Goal: Find specific page/section: Find specific page/section

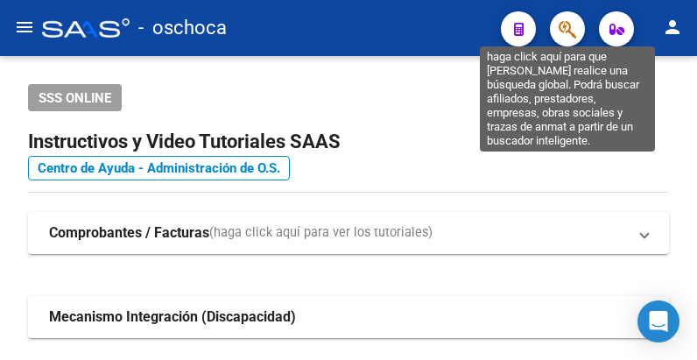
click at [563, 26] on icon "button" at bounding box center [567, 29] width 18 height 20
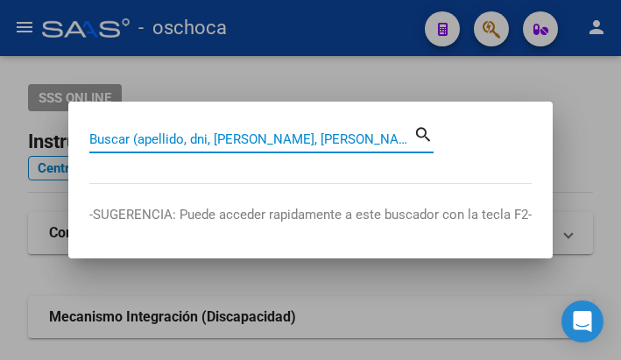
click at [137, 131] on input "Buscar (apellido, dni, [PERSON_NAME], [PERSON_NAME], cuit, obra social)" at bounding box center [251, 139] width 324 height 16
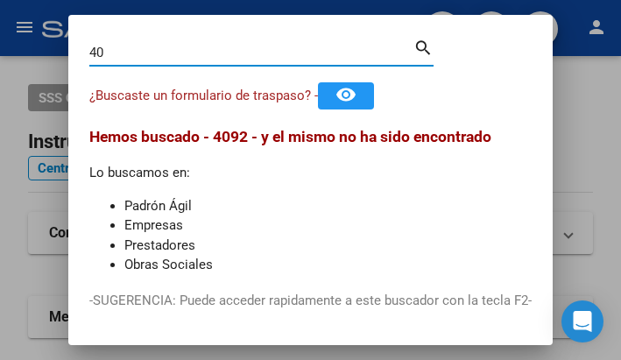
type input "4"
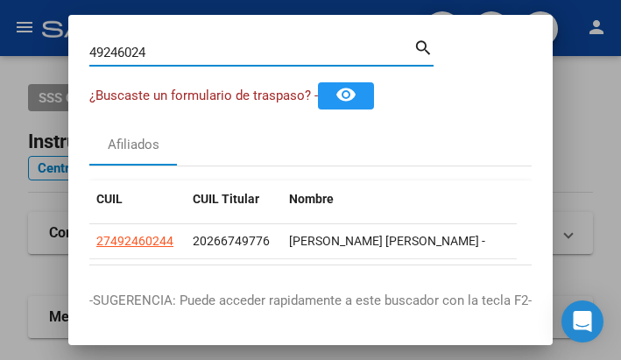
click at [186, 52] on input "49246024" at bounding box center [251, 53] width 324 height 16
click at [181, 50] on input "49246024" at bounding box center [251, 53] width 324 height 16
drag, startPoint x: 181, startPoint y: 50, endPoint x: 146, endPoint y: 54, distance: 35.3
click at [180, 51] on input "49246024" at bounding box center [251, 53] width 324 height 16
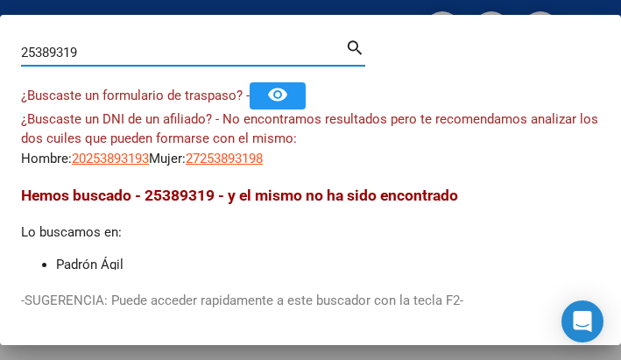
click at [113, 51] on input "25389319" at bounding box center [183, 53] width 324 height 16
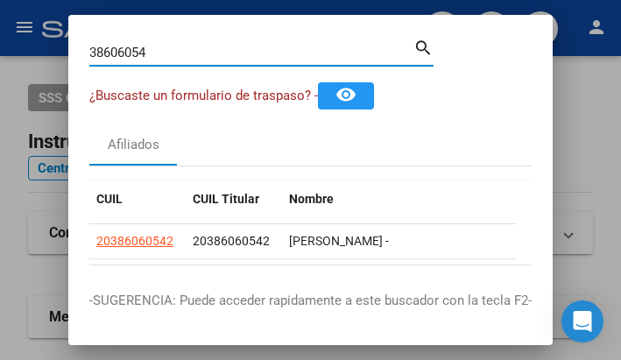
drag, startPoint x: 158, startPoint y: 46, endPoint x: -25, endPoint y: 40, distance: 183.0
click at [0, 40] on html "menu - oschoca person Firma Express Inicio Calendario SSS Instructivos Contacto…" at bounding box center [310, 180] width 621 height 360
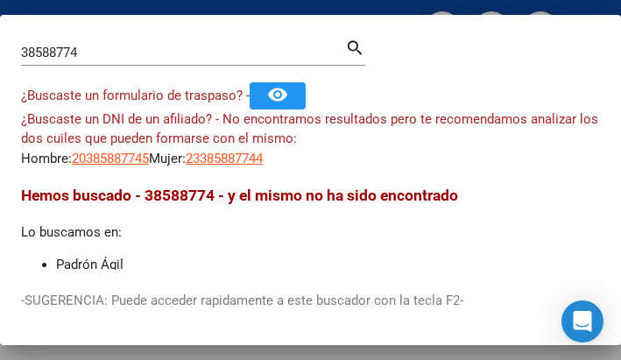
click at [109, 75] on div "38588774 Buscar (apellido, dni, [PERSON_NAME], [PERSON_NAME], cuit, obra social…" at bounding box center [193, 59] width 344 height 46
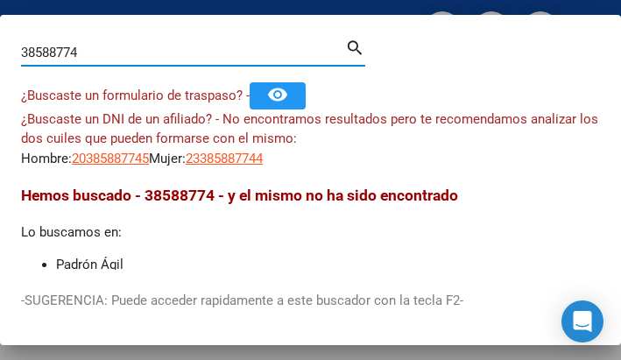
drag, startPoint x: 86, startPoint y: 52, endPoint x: -214, endPoint y: -2, distance: 304.9
click at [0, 0] on html "menu - oschoca person Firma Express Inicio Calendario SSS Instructivos Contacto…" at bounding box center [310, 180] width 621 height 360
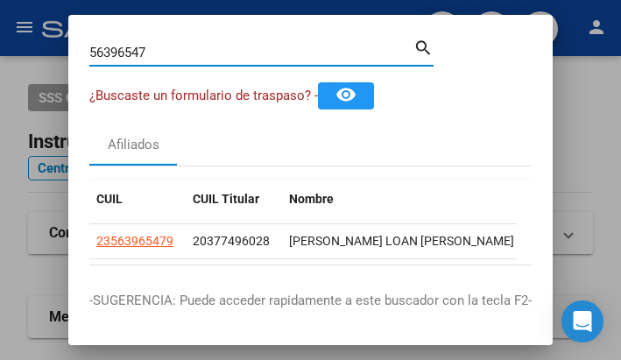
drag, startPoint x: 164, startPoint y: 54, endPoint x: -48, endPoint y: 42, distance: 212.2
click at [0, 42] on html "menu - oschoca person Firma Express Inicio Calendario SSS Instructivos Contacto…" at bounding box center [310, 180] width 621 height 360
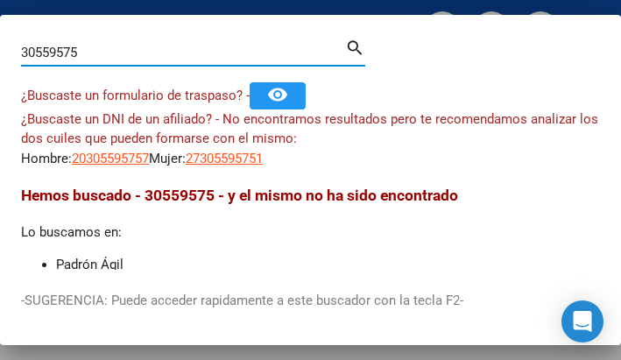
drag, startPoint x: 102, startPoint y: 47, endPoint x: -84, endPoint y: 50, distance: 186.5
click at [0, 50] on html "menu - oschoca person Firma Express Inicio Calendario SSS Instructivos Contacto…" at bounding box center [310, 180] width 621 height 360
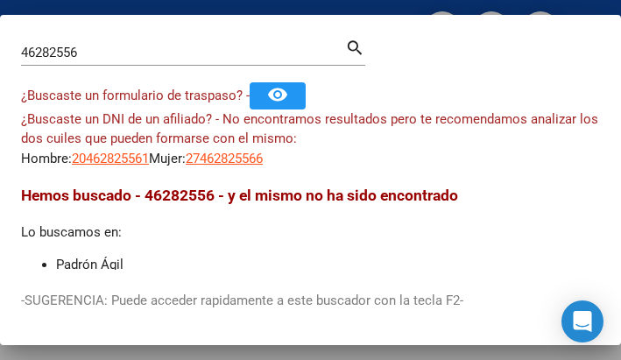
click at [81, 45] on div "46282556 Buscar (apellido, dni, [PERSON_NAME], [PERSON_NAME], cuit, obra social)" at bounding box center [183, 52] width 324 height 26
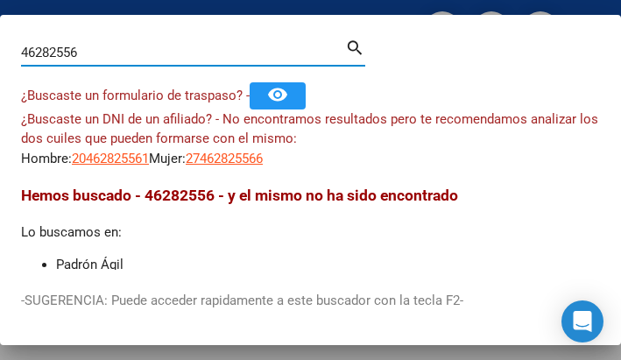
click at [81, 46] on input "46282556" at bounding box center [183, 53] width 324 height 16
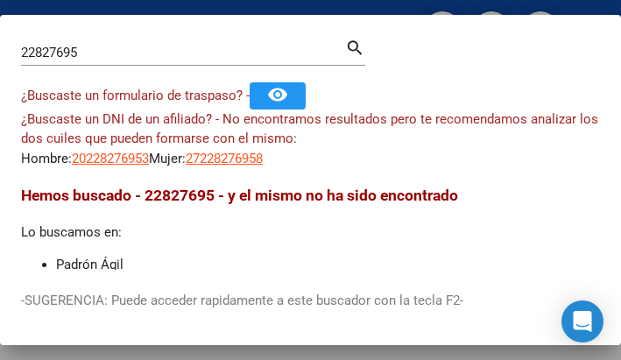
click at [131, 62] on div "22827695 Buscar (apellido, dni, [PERSON_NAME], [PERSON_NAME], cuit, obra social)" at bounding box center [183, 52] width 324 height 26
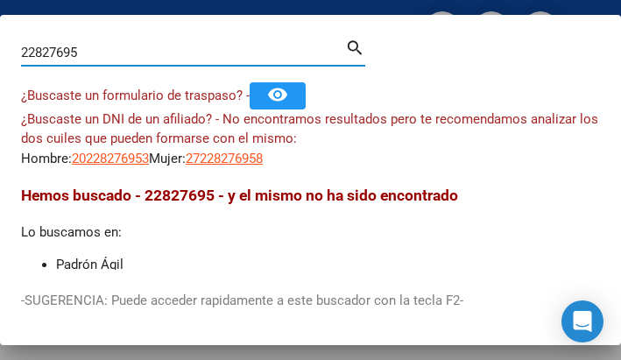
drag, startPoint x: 114, startPoint y: 60, endPoint x: -46, endPoint y: 69, distance: 160.5
click at [0, 69] on html "menu - oschoca person Firma Express Inicio Calendario SSS Instructivos Contacto…" at bounding box center [310, 180] width 621 height 360
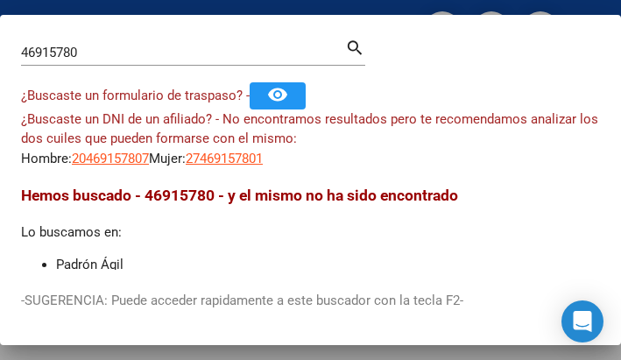
click at [178, 77] on div "46915780 Buscar (apellido, dni, [PERSON_NAME], [PERSON_NAME], cuit, obra social…" at bounding box center [193, 59] width 344 height 46
drag, startPoint x: 102, startPoint y: 40, endPoint x: -169, endPoint y: -54, distance: 286.5
click at [0, 0] on html "menu - oschoca person Firma Express Inicio Calendario SSS Instructivos Contacto…" at bounding box center [310, 180] width 621 height 360
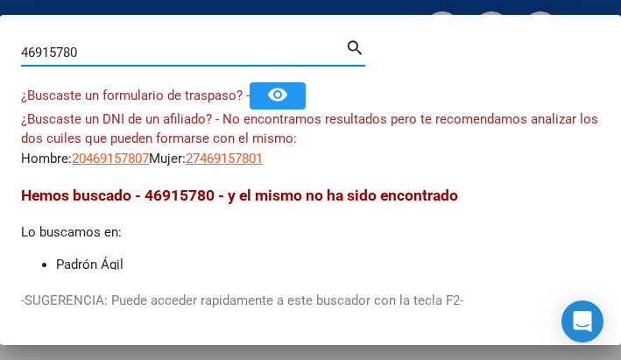
drag, startPoint x: 91, startPoint y: 49, endPoint x: -85, endPoint y: -41, distance: 197.7
click at [0, 0] on html "menu - oschoca person Firma Express Inicio Calendario SSS Instructivos Contacto…" at bounding box center [310, 180] width 621 height 360
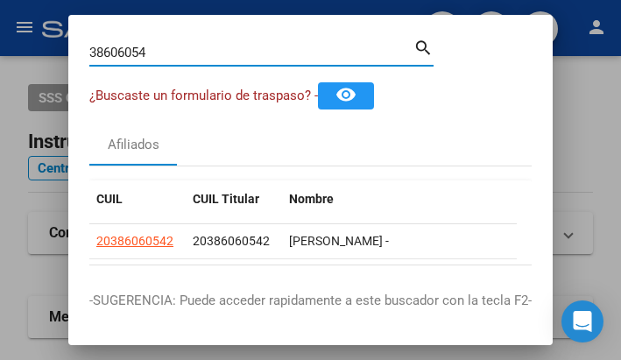
drag, startPoint x: 148, startPoint y: 49, endPoint x: -61, endPoint y: 63, distance: 209.7
click at [0, 63] on html "menu - oschoca person Firma Express Inicio Calendario SSS Instructivos Contacto…" at bounding box center [310, 180] width 621 height 360
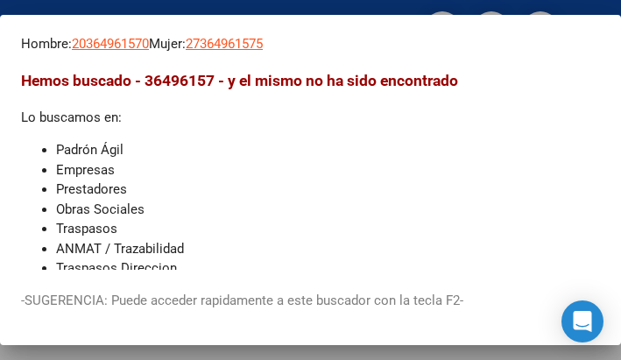
scroll to position [138, 0]
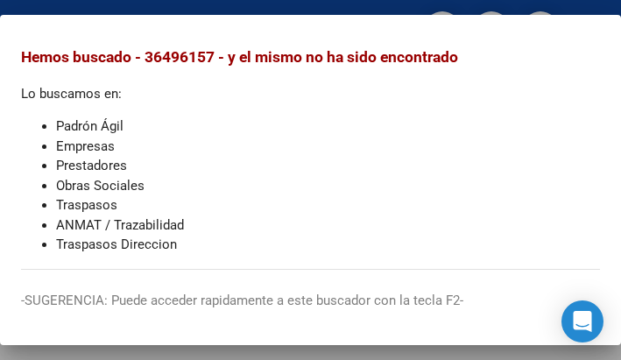
click at [347, 119] on li "Padrón Ágil" at bounding box center [328, 126] width 544 height 20
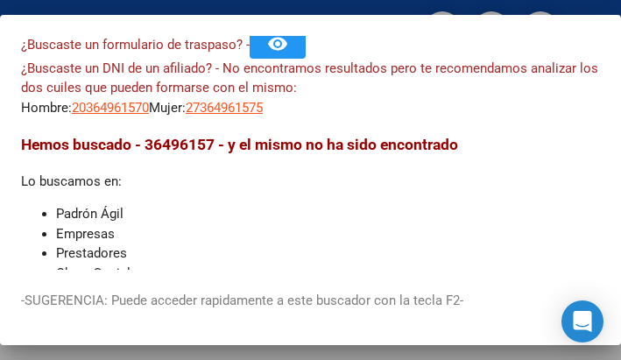
scroll to position [0, 0]
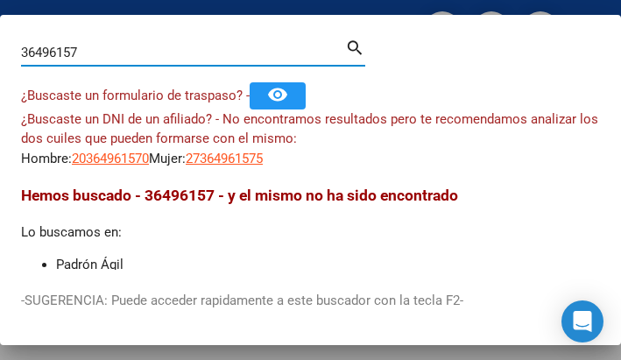
drag, startPoint x: 88, startPoint y: 48, endPoint x: 0, endPoint y: 7, distance: 96.7
click at [4, 38] on mat-dialog-content "36496157 Buscar (apellido, dni, cuil, nro traspaso, cuit, obra social) search ¿…" at bounding box center [310, 153] width 621 height 234
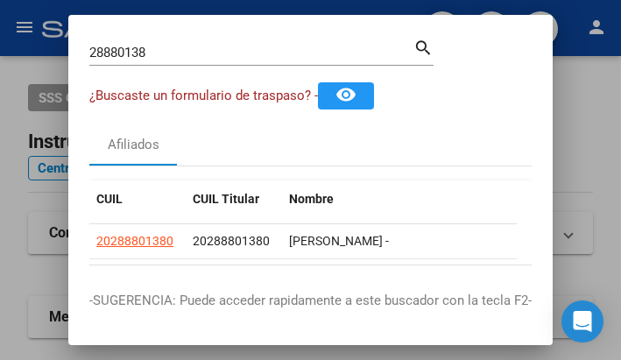
click at [167, 58] on div "28880138 Buscar (apellido, dni, [PERSON_NAME], [PERSON_NAME], cuit, obra social)" at bounding box center [251, 52] width 324 height 26
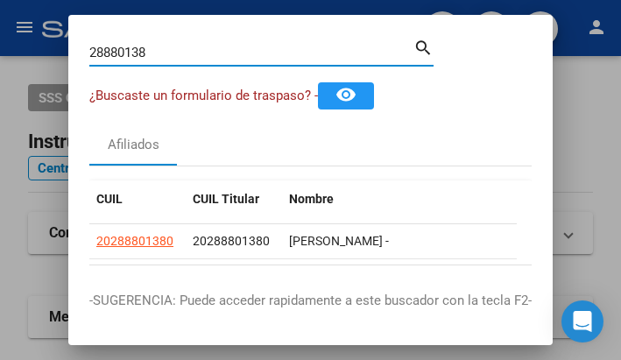
drag, startPoint x: 165, startPoint y: 55, endPoint x: 2, endPoint y: -31, distance: 184.8
click at [2, 0] on html "menu - oschoca person Firma Express Inicio Calendario SSS Instructivos Contacto…" at bounding box center [310, 180] width 621 height 360
drag, startPoint x: 179, startPoint y: 56, endPoint x: -89, endPoint y: 90, distance: 270.9
click at [0, 90] on html "menu - oschoca person Firma Express Inicio Calendario SSS Instructivos Contacto…" at bounding box center [310, 180] width 621 height 360
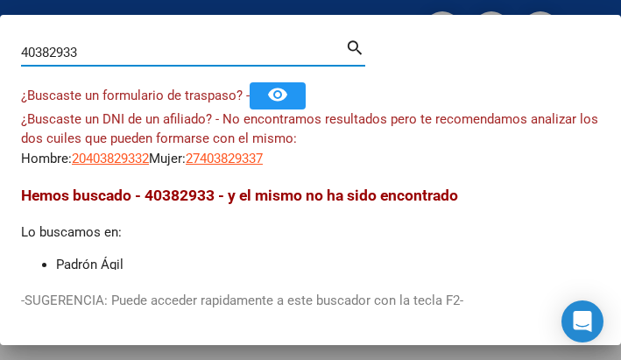
drag, startPoint x: 133, startPoint y: 55, endPoint x: 5, endPoint y: 23, distance: 131.8
click at [7, 24] on mat-dialog-container "40382933 Buscar (apellido, dni, cuil, nro traspaso, cuit, obra social) search ¿…" at bounding box center [310, 180] width 621 height 330
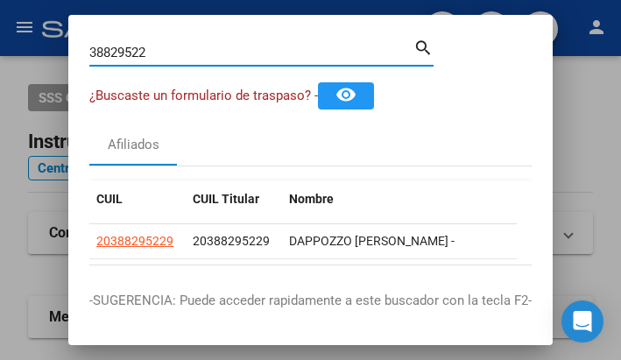
drag, startPoint x: 151, startPoint y: 53, endPoint x: -88, endPoint y: 22, distance: 241.8
click at [0, 22] on html "menu - oschoca person Firma Express Inicio Calendario SSS Instructivos Contacto…" at bounding box center [310, 180] width 621 height 360
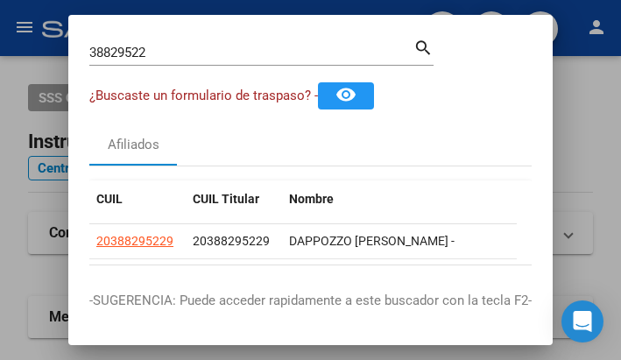
click at [243, 44] on div "38829522 Buscar (apellido, dni, [PERSON_NAME], [PERSON_NAME], cuit, obra social)" at bounding box center [251, 52] width 324 height 26
click at [252, 39] on div "38829522 Buscar (apellido, dni, [PERSON_NAME], [PERSON_NAME], cuit, obra social)" at bounding box center [251, 52] width 324 height 26
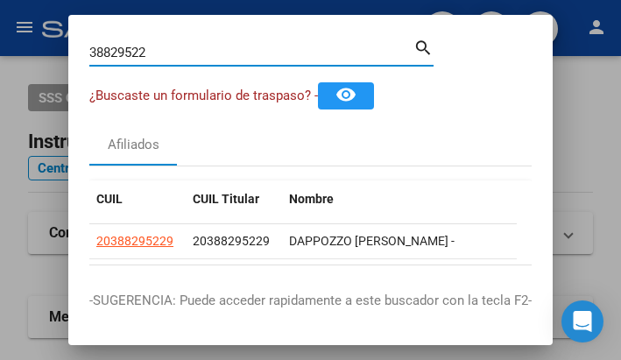
click at [253, 39] on div "38829522 Buscar (apellido, dni, [PERSON_NAME], nro traspaso, cuit, obra social)…" at bounding box center [261, 51] width 344 height 30
click at [255, 38] on div "38829522 Buscar (apellido, dni, [PERSON_NAME], nro traspaso, cuit, obra social)…" at bounding box center [261, 51] width 344 height 30
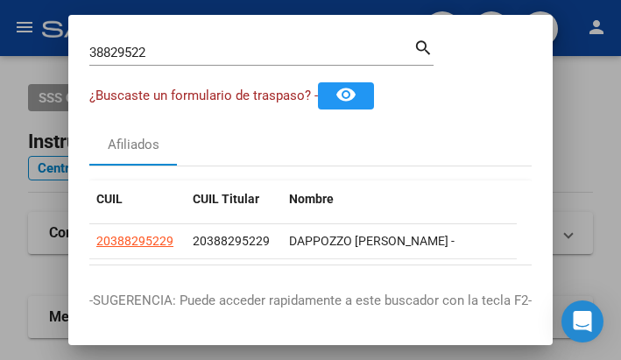
click at [255, 38] on div "38829522 Buscar (apellido, dni, [PERSON_NAME], nro traspaso, cuit, obra social)…" at bounding box center [261, 51] width 344 height 30
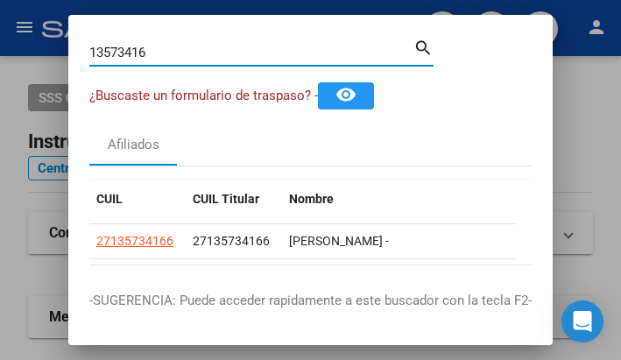
drag, startPoint x: 163, startPoint y: 53, endPoint x: -108, endPoint y: 60, distance: 270.5
click at [0, 60] on html "menu - oschoca person Firma Express Inicio Calendario SSS Instructivos Contacto…" at bounding box center [310, 180] width 621 height 360
drag, startPoint x: 164, startPoint y: 47, endPoint x: -40, endPoint y: -11, distance: 212.2
click at [0, 0] on html "menu - oschoca person Firma Express Inicio Calendario SSS Instructivos Contacto…" at bounding box center [310, 180] width 621 height 360
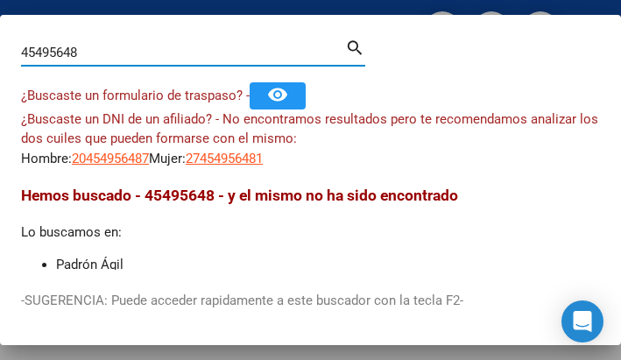
drag, startPoint x: 81, startPoint y: 47, endPoint x: -188, endPoint y: 61, distance: 269.1
click at [0, 61] on html "menu - oschoca person Firma Express Inicio Calendario SSS Instructivos Contacto…" at bounding box center [310, 180] width 621 height 360
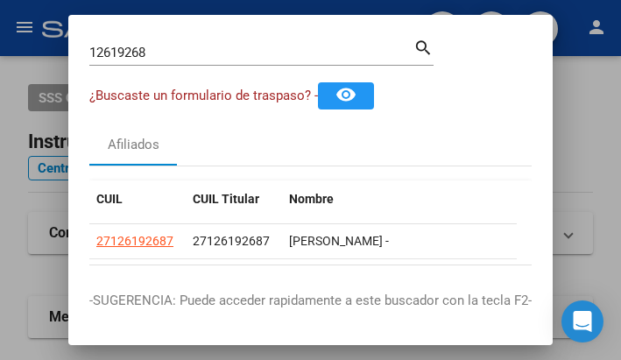
drag, startPoint x: 155, startPoint y: 43, endPoint x: 40, endPoint y: 59, distance: 115.7
click at [49, 59] on div "12619268 Buscar (apellido, dni, cuil, nro traspaso, cuit, obra social) search ¿…" at bounding box center [310, 180] width 621 height 360
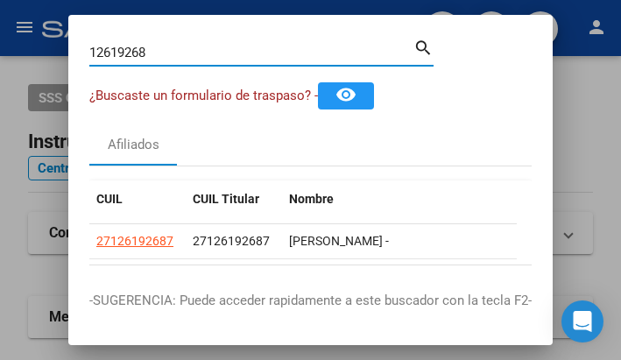
drag, startPoint x: 178, startPoint y: 51, endPoint x: 74, endPoint y: 33, distance: 104.8
click at [95, 25] on mat-dialog-container "12619268 Buscar (apellido, dni, cuil, nro traspaso, cuit, obra social) search ¿…" at bounding box center [310, 180] width 484 height 330
type input "1"
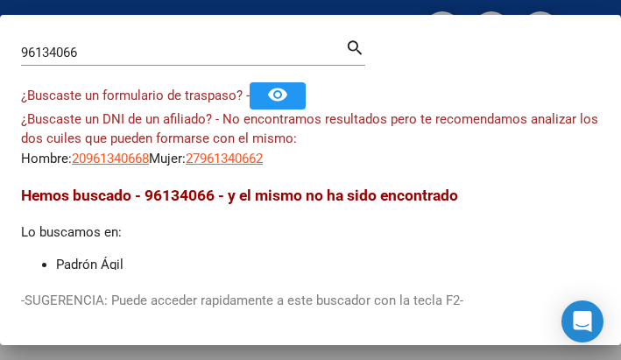
click at [179, 40] on div "96134066 Buscar (apellido, dni, [PERSON_NAME], [PERSON_NAME], cuit, obra social)" at bounding box center [183, 52] width 324 height 26
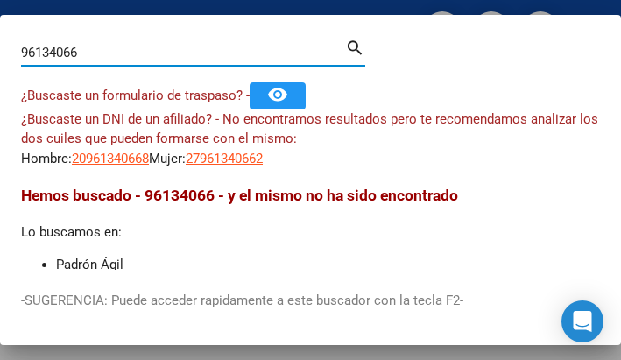
click at [179, 40] on div "96134066 Buscar (apellido, dni, [PERSON_NAME], [PERSON_NAME], cuit, obra social)" at bounding box center [183, 52] width 324 height 26
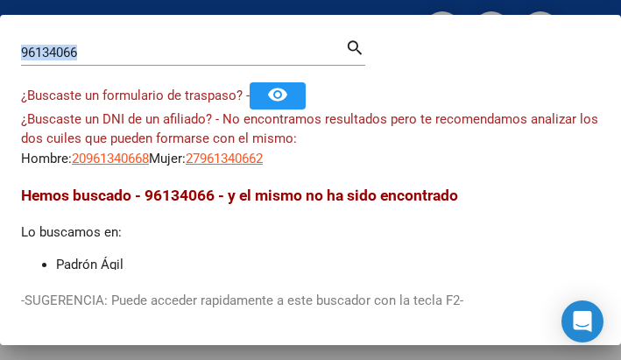
click at [179, 40] on div "96134066 Buscar (apellido, dni, [PERSON_NAME], [PERSON_NAME], cuit, obra social)" at bounding box center [183, 52] width 324 height 26
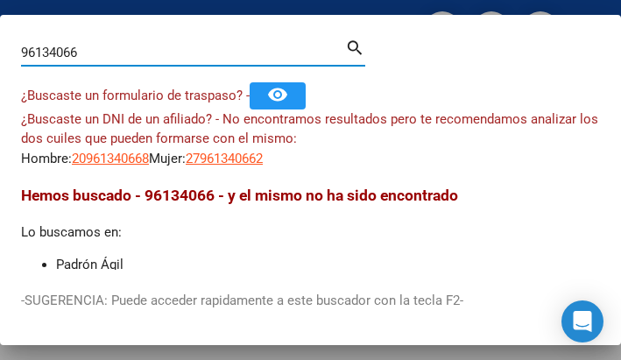
drag, startPoint x: 99, startPoint y: 53, endPoint x: -308, endPoint y: -4, distance: 411.1
click at [0, 0] on html "menu - oschoca person Firma Express Inicio Calendario SSS Instructivos Contacto…" at bounding box center [310, 180] width 621 height 360
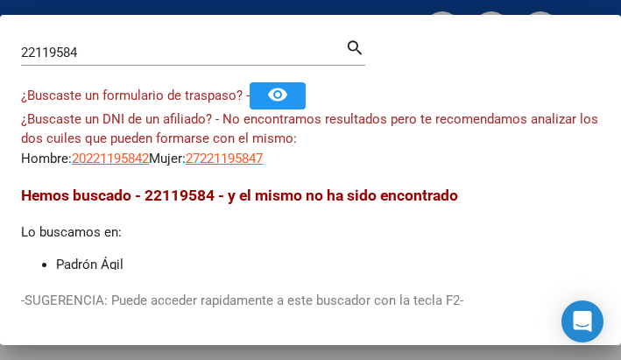
click at [112, 53] on input "22119584" at bounding box center [183, 53] width 324 height 16
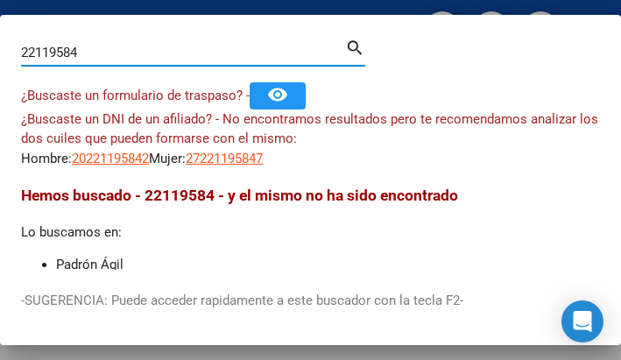
click at [114, 53] on input "22119584" at bounding box center [183, 53] width 324 height 16
click at [116, 53] on input "22119584" at bounding box center [183, 53] width 324 height 16
click at [117, 52] on input "22119584" at bounding box center [183, 53] width 324 height 16
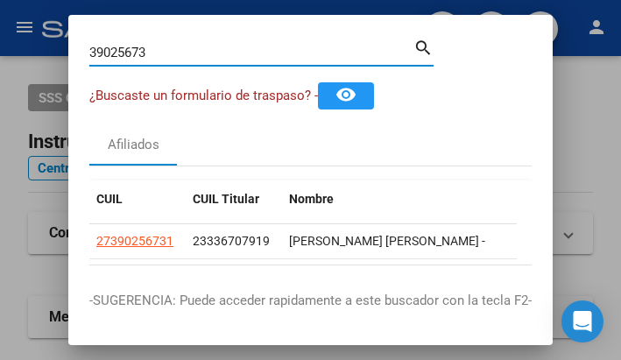
drag, startPoint x: 164, startPoint y: 49, endPoint x: 182, endPoint y: 47, distance: 18.5
click at [166, 48] on input "39025673" at bounding box center [251, 53] width 324 height 16
click at [182, 47] on input "39025673" at bounding box center [251, 53] width 324 height 16
click at [172, 56] on input "39025673" at bounding box center [251, 53] width 324 height 16
click at [172, 57] on input "39025673" at bounding box center [251, 53] width 324 height 16
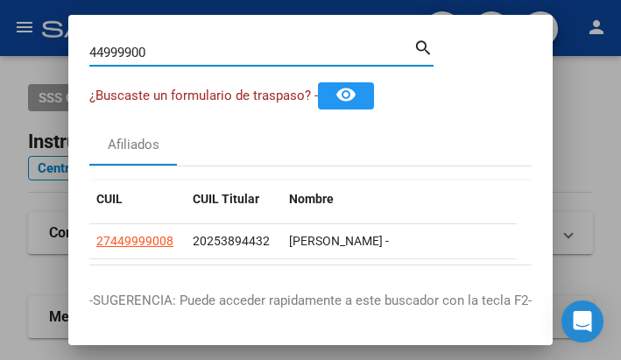
drag, startPoint x: 148, startPoint y: 48, endPoint x: -30, endPoint y: 24, distance: 179.4
click at [0, 24] on html "menu - oschoca person Firma Express Inicio Calendario SSS Instructivos Contacto…" at bounding box center [310, 180] width 621 height 360
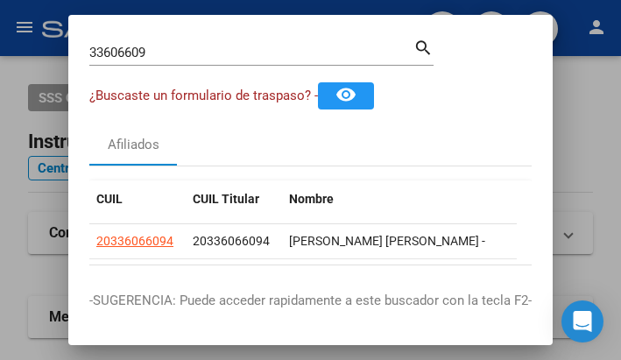
drag, startPoint x: 153, startPoint y: 63, endPoint x: 32, endPoint y: 67, distance: 120.8
click at [32, 67] on div "33606609 Buscar (apellido, dni, cuil, nro traspaso, cuit, obra social) search ¿…" at bounding box center [310, 180] width 621 height 360
click at [168, 43] on div "33606609 Buscar (apellido, dni, [PERSON_NAME], nro traspaso, cuit, obra social)" at bounding box center [251, 52] width 324 height 26
drag, startPoint x: 168, startPoint y: 43, endPoint x: 173, endPoint y: 52, distance: 10.2
click at [168, 42] on div "33606609 Buscar (apellido, dni, [PERSON_NAME], nro traspaso, cuit, obra social)" at bounding box center [251, 52] width 324 height 26
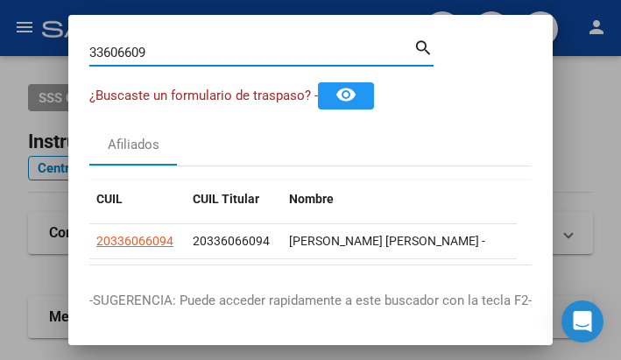
click at [175, 53] on input "33606609" at bounding box center [251, 53] width 324 height 16
click at [175, 51] on input "33606609" at bounding box center [251, 53] width 324 height 16
click at [176, 50] on input "33606609" at bounding box center [251, 53] width 324 height 16
click at [176, 48] on input "33606609" at bounding box center [251, 53] width 324 height 16
click at [177, 47] on input "33606609" at bounding box center [251, 53] width 324 height 16
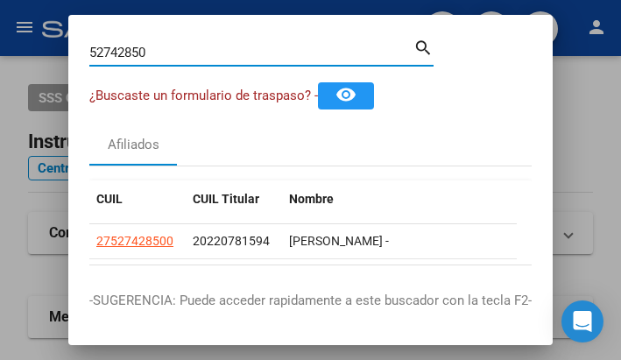
drag, startPoint x: 147, startPoint y: 56, endPoint x: -327, endPoint y: -51, distance: 486.3
click at [0, 0] on html "menu - oschoca person Firma Express Inicio Calendario SSS Instructivos Contacto…" at bounding box center [310, 180] width 621 height 360
drag, startPoint x: 158, startPoint y: 51, endPoint x: -56, endPoint y: 9, distance: 218.5
click at [0, 9] on html "menu - oschoca person Firma Express Inicio Calendario SSS Instructivos Contacto…" at bounding box center [310, 180] width 621 height 360
click at [171, 54] on input "39849044" at bounding box center [251, 53] width 324 height 16
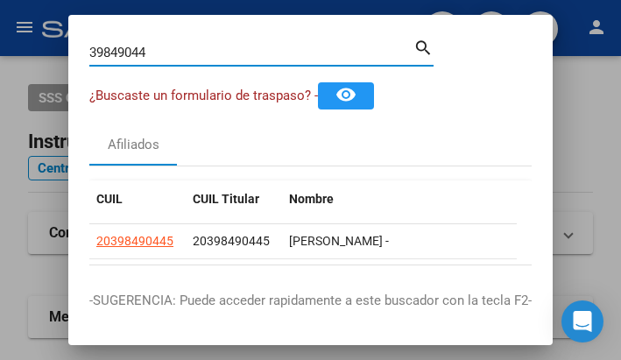
click at [162, 51] on input "39849044" at bounding box center [251, 53] width 324 height 16
click at [161, 50] on input "39849044" at bounding box center [251, 53] width 324 height 16
click at [157, 52] on input "52711955" at bounding box center [251, 53] width 324 height 16
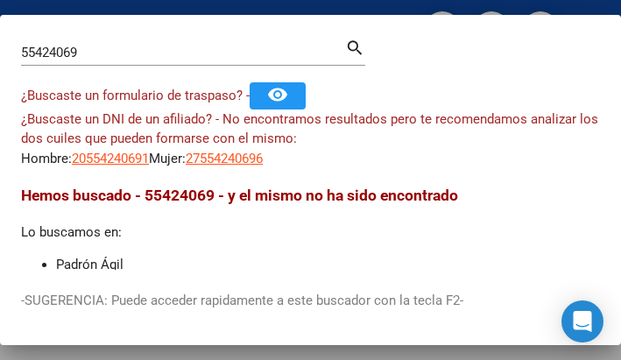
click at [118, 37] on div "55424069 Buscar (apellido, dni, [PERSON_NAME], [PERSON_NAME], cuit, obra social…" at bounding box center [193, 51] width 344 height 30
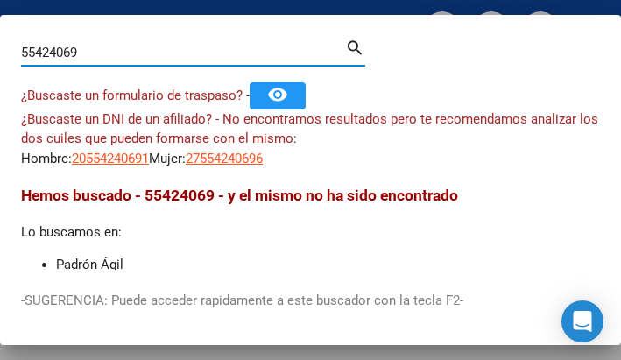
drag, startPoint x: 128, startPoint y: 60, endPoint x: -95, endPoint y: -22, distance: 237.9
click at [0, 0] on html "menu - oschoca person Firma Express Inicio Calendario SSS Instructivos Contacto…" at bounding box center [310, 180] width 621 height 360
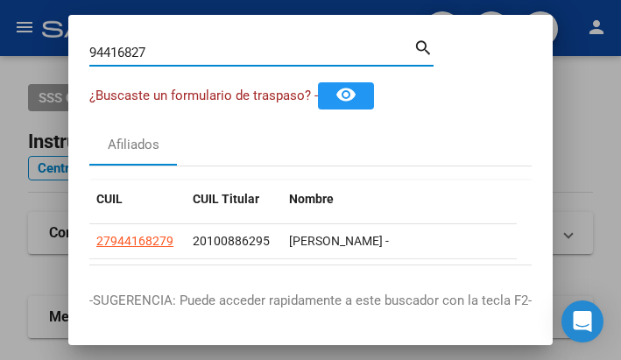
click at [59, 50] on div "94416827 Buscar (apellido, dni, cuil, nro traspaso, cuit, obra social) search ¿…" at bounding box center [310, 180] width 621 height 360
click at [158, 49] on input "94416827" at bounding box center [251, 53] width 324 height 16
drag, startPoint x: 158, startPoint y: 49, endPoint x: 59, endPoint y: 54, distance: 99.9
click at [26, 35] on div "94416827 Buscar (apellido, dni, cuil, nro traspaso, cuit, obra social) search ¿…" at bounding box center [310, 180] width 621 height 360
drag, startPoint x: 181, startPoint y: 49, endPoint x: 126, endPoint y: 66, distance: 57.6
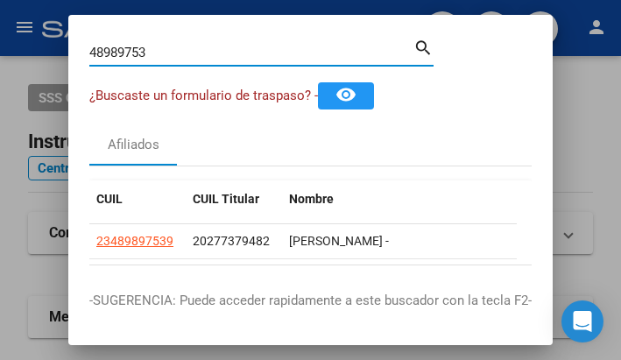
click at [0, 35] on html "menu - oschoca person Firma Express Inicio Calendario SSS Instructivos Contacto…" at bounding box center [310, 180] width 621 height 360
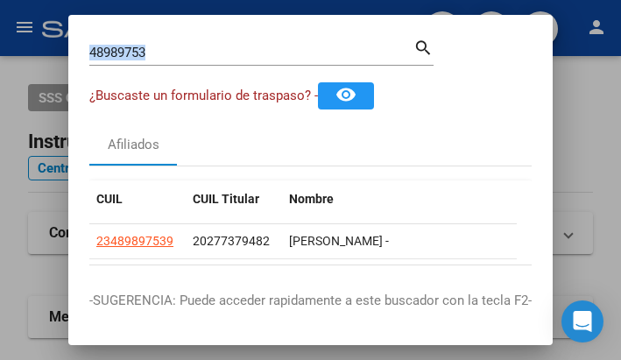
drag, startPoint x: 126, startPoint y: 66, endPoint x: 338, endPoint y: 36, distance: 213.9
click at [105, 56] on div "48989753 Buscar (apellido, dni, [PERSON_NAME], [PERSON_NAME], cuit, obra social…" at bounding box center [261, 59] width 344 height 46
drag, startPoint x: 156, startPoint y: 48, endPoint x: 203, endPoint y: 65, distance: 50.1
click at [172, 57] on div "48989753 Buscar (apellido, dni, [PERSON_NAME], [PERSON_NAME], cuit, obra social)" at bounding box center [251, 52] width 324 height 26
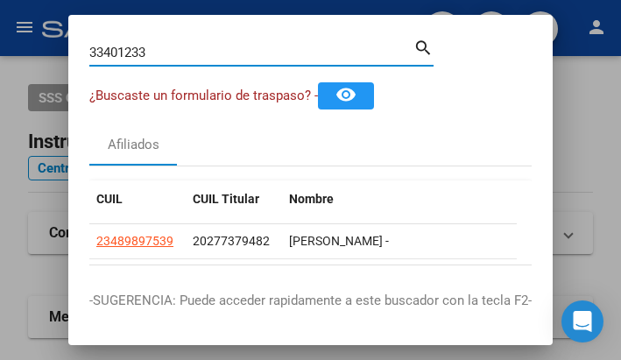
type input "33401233"
